Goal: Transaction & Acquisition: Purchase product/service

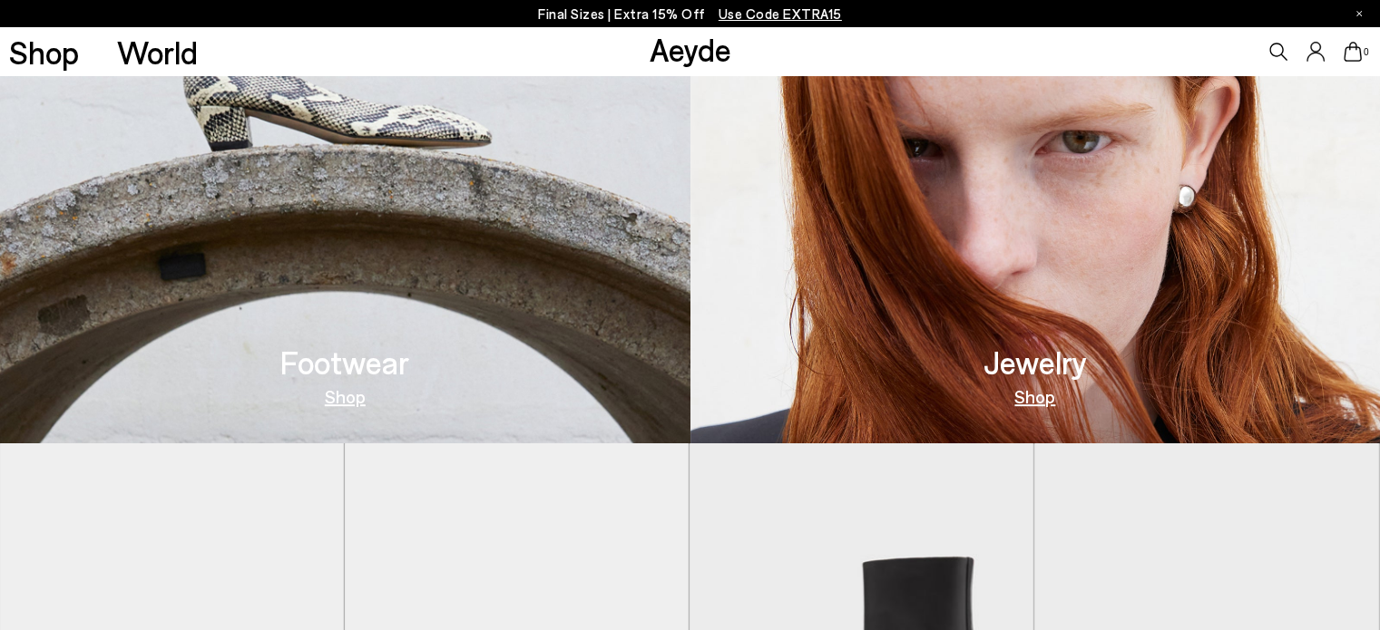
scroll to position [791, 0]
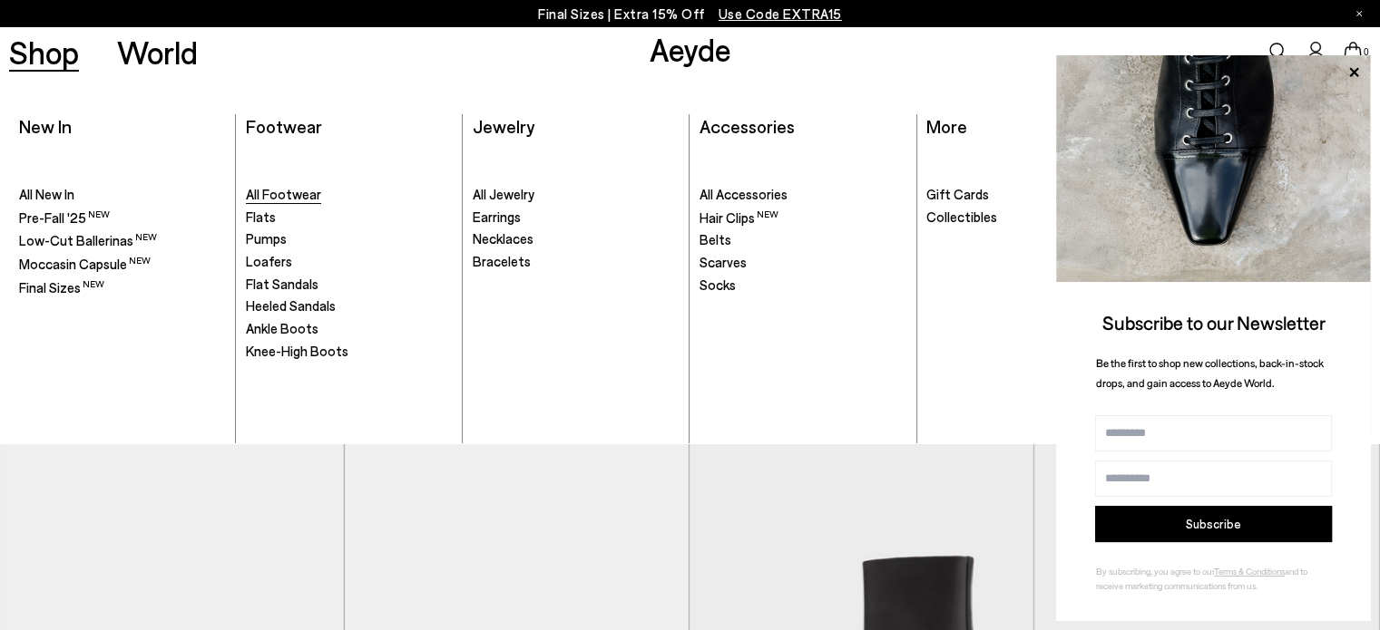
click at [279, 191] on span "All Footwear" at bounding box center [283, 194] width 75 height 16
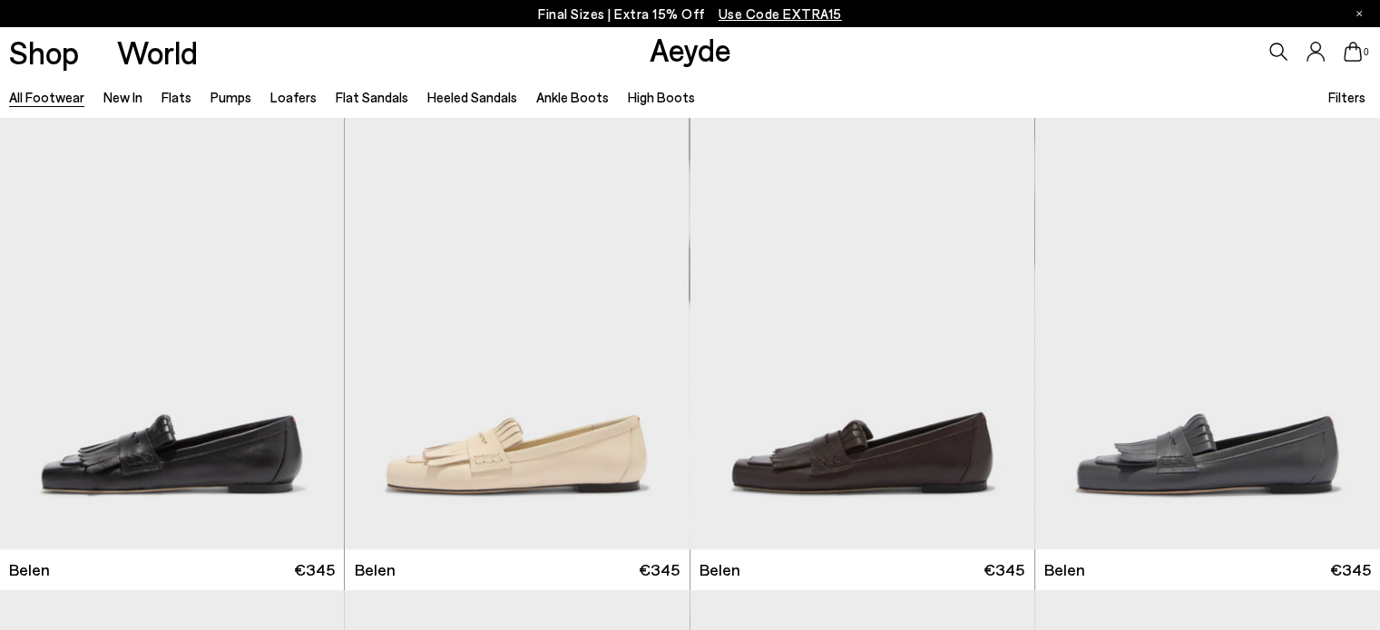
click at [1346, 98] on span "Filters" at bounding box center [1346, 97] width 37 height 16
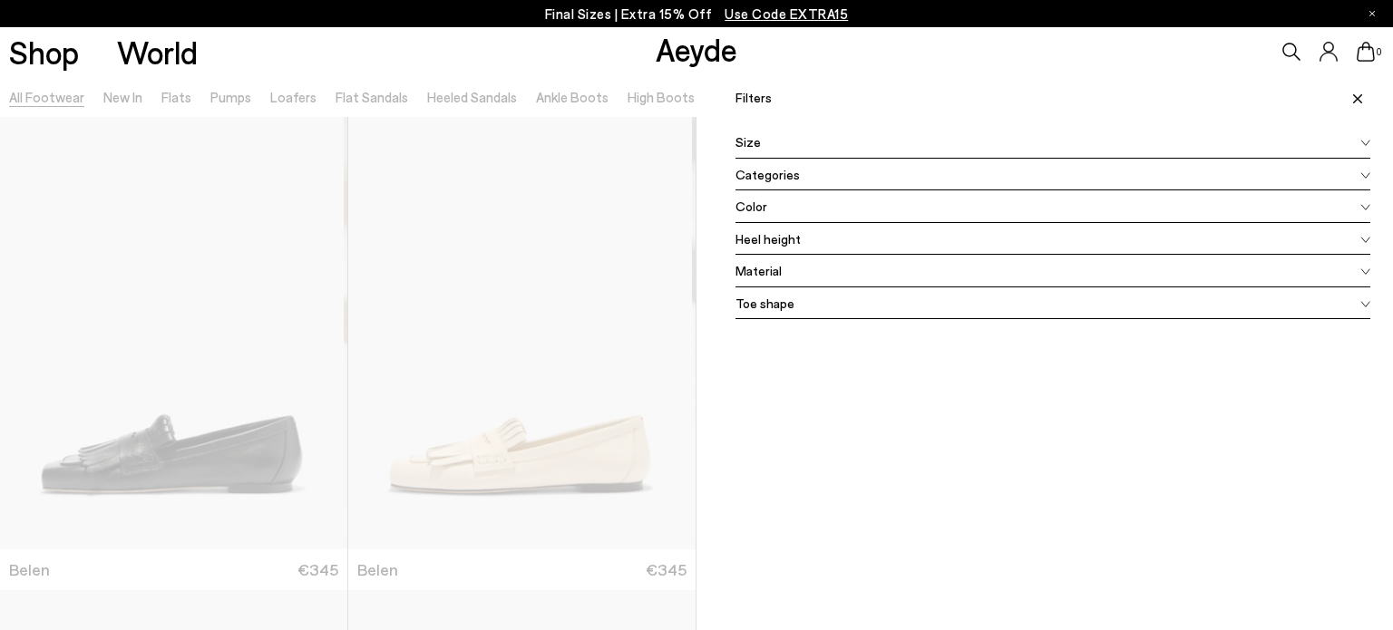
click at [795, 210] on div "Color" at bounding box center [1053, 206] width 635 height 33
